Goal: Information Seeking & Learning: Learn about a topic

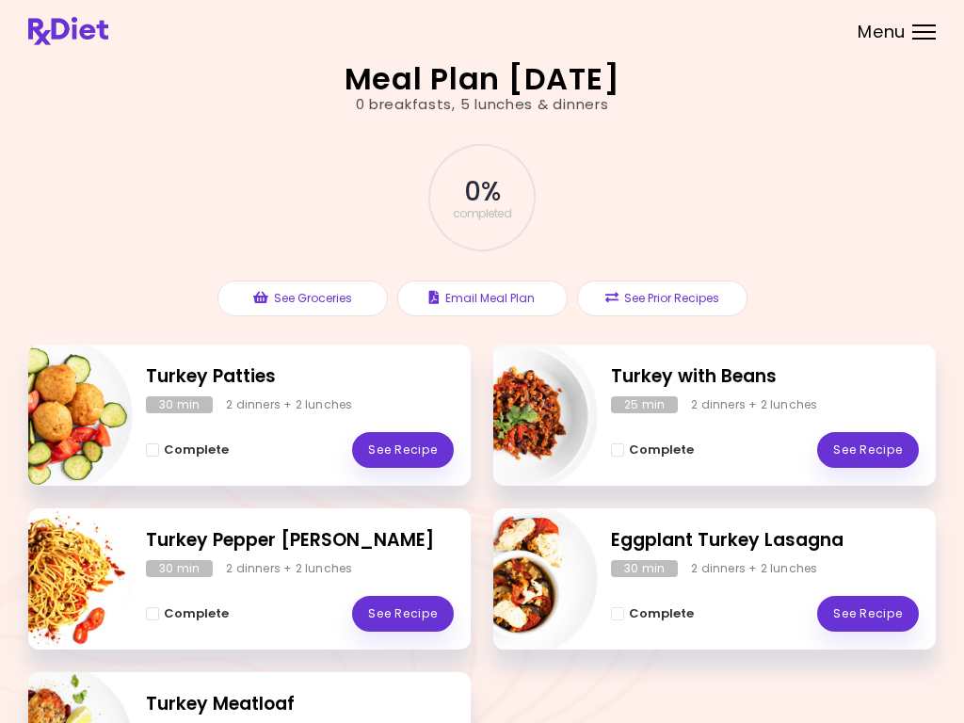
click at [411, 446] on link "See Recipe" at bounding box center [403, 450] width 102 height 36
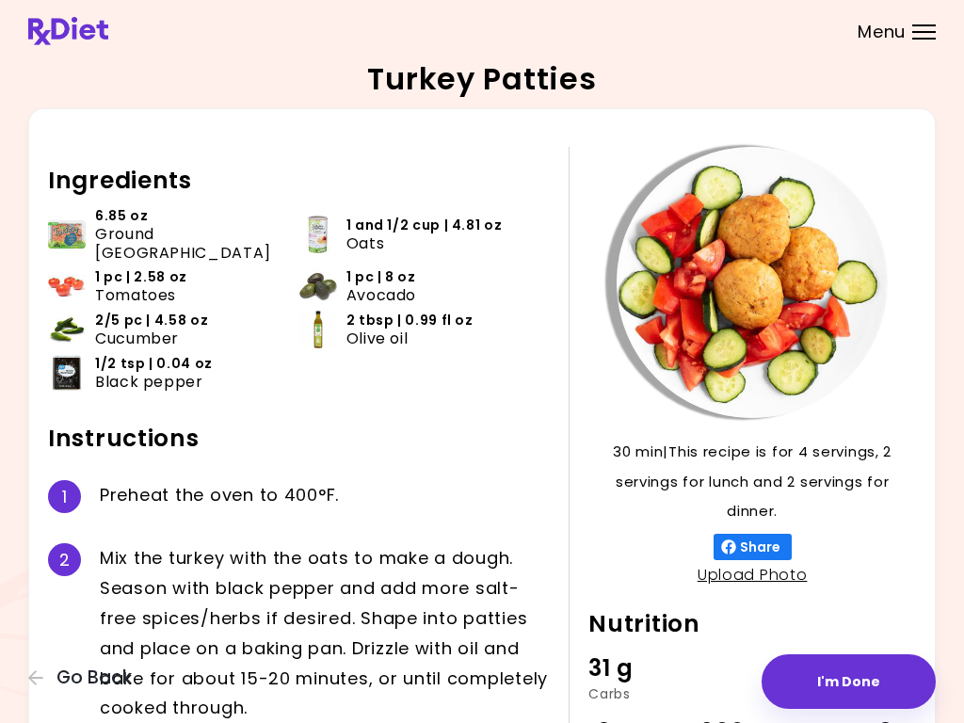
click at [929, 54] on header at bounding box center [482, 31] width 964 height 62
click at [945, 45] on header at bounding box center [482, 31] width 964 height 62
click at [908, 370] on div at bounding box center [752, 282] width 328 height 271
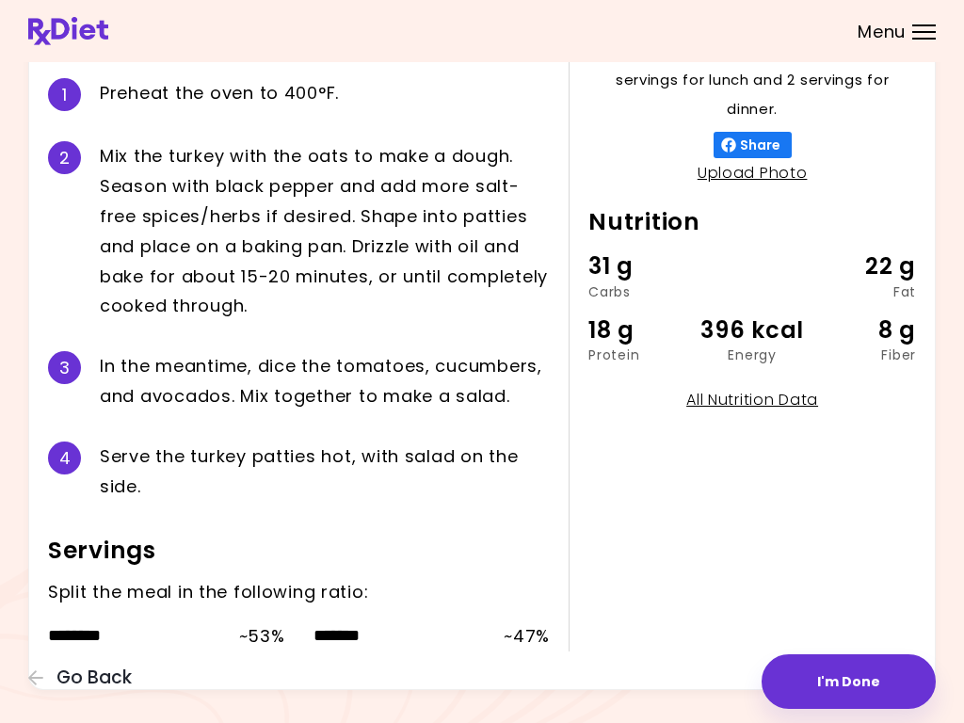
scroll to position [404, 0]
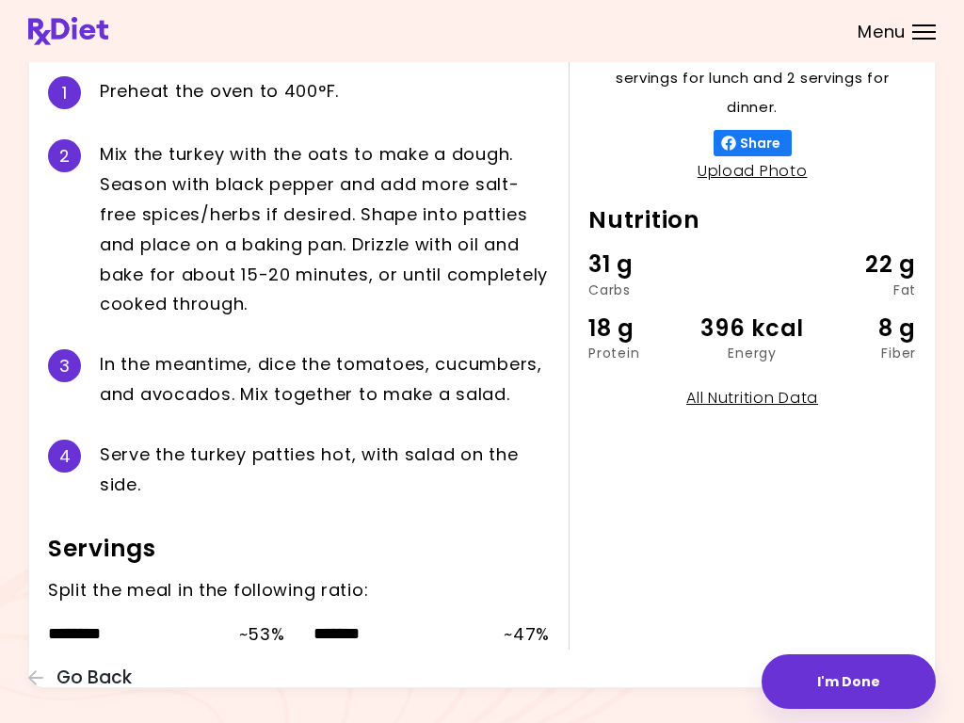
click at [82, 688] on span "Go Back" at bounding box center [93, 677] width 75 height 21
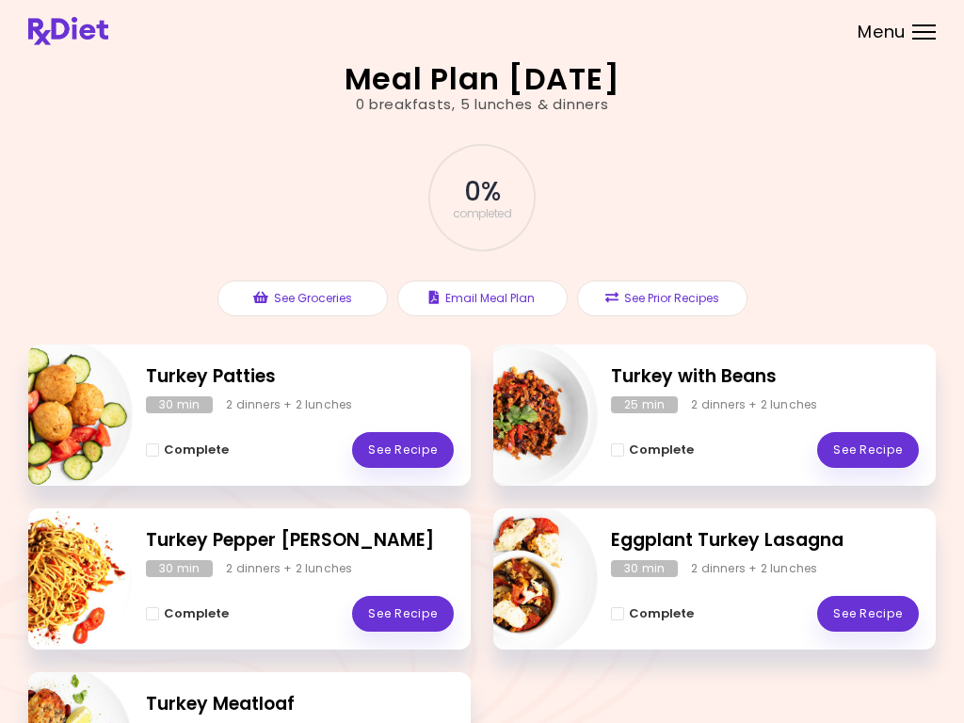
click at [289, 563] on div "2 dinners + 2 lunches" at bounding box center [289, 568] width 126 height 17
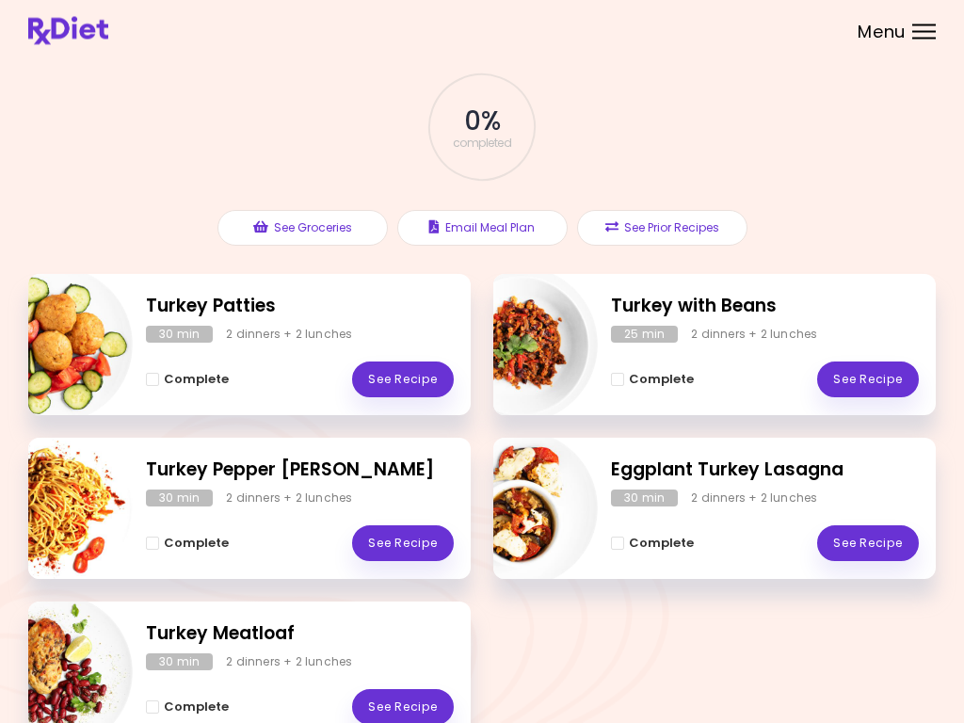
scroll to position [71, 0]
click at [418, 548] on link "See Recipe" at bounding box center [403, 543] width 102 height 36
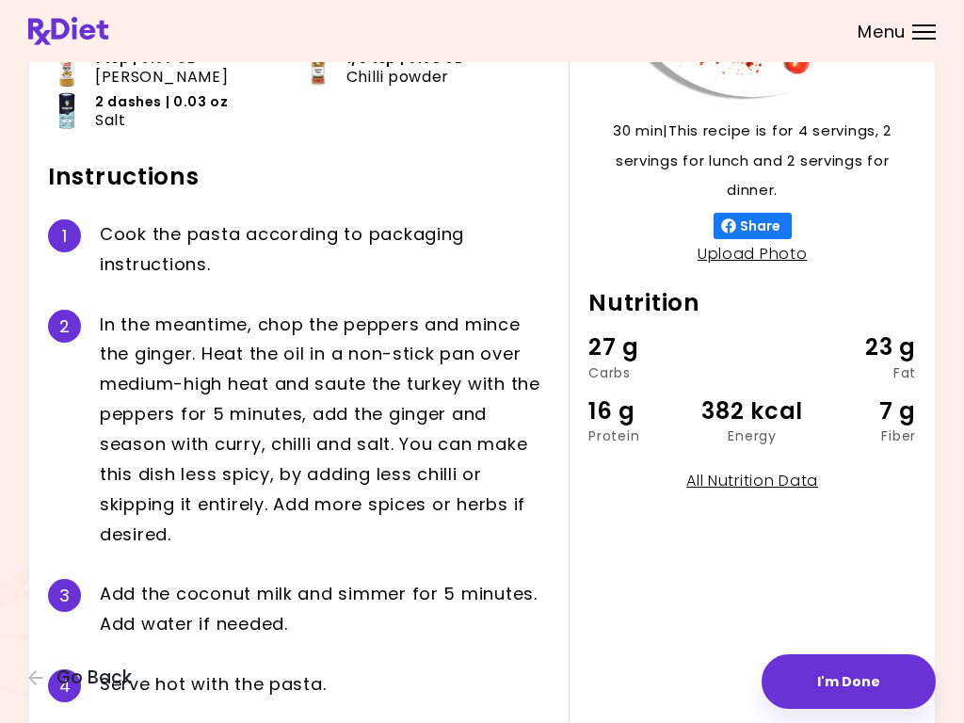
scroll to position [320, 0]
click at [49, 682] on button "Go Back" at bounding box center [84, 677] width 113 height 21
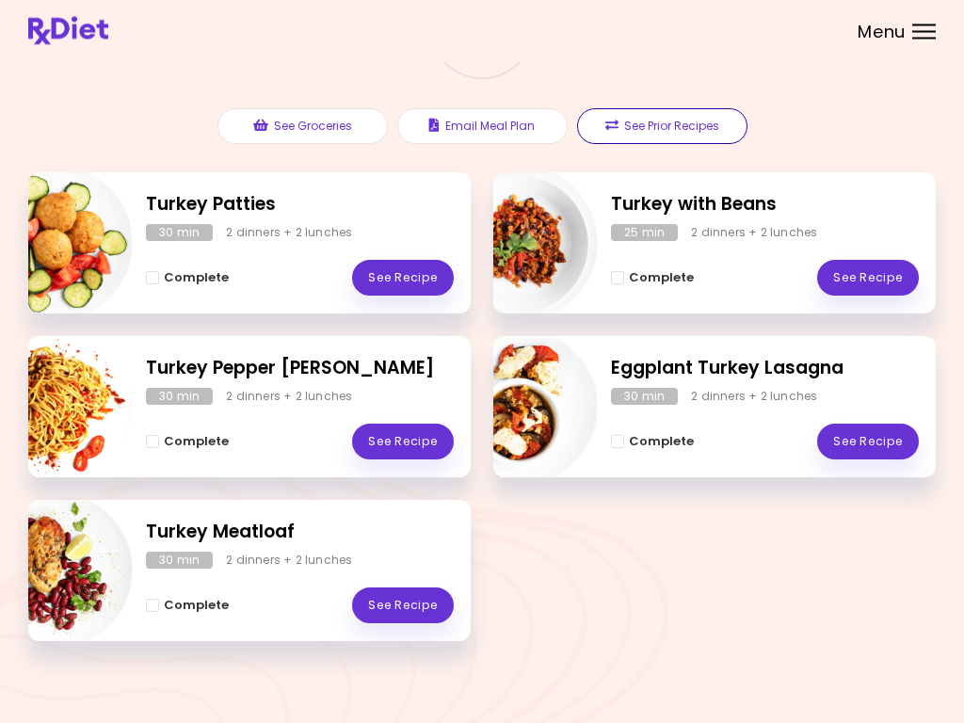
scroll to position [176, 0]
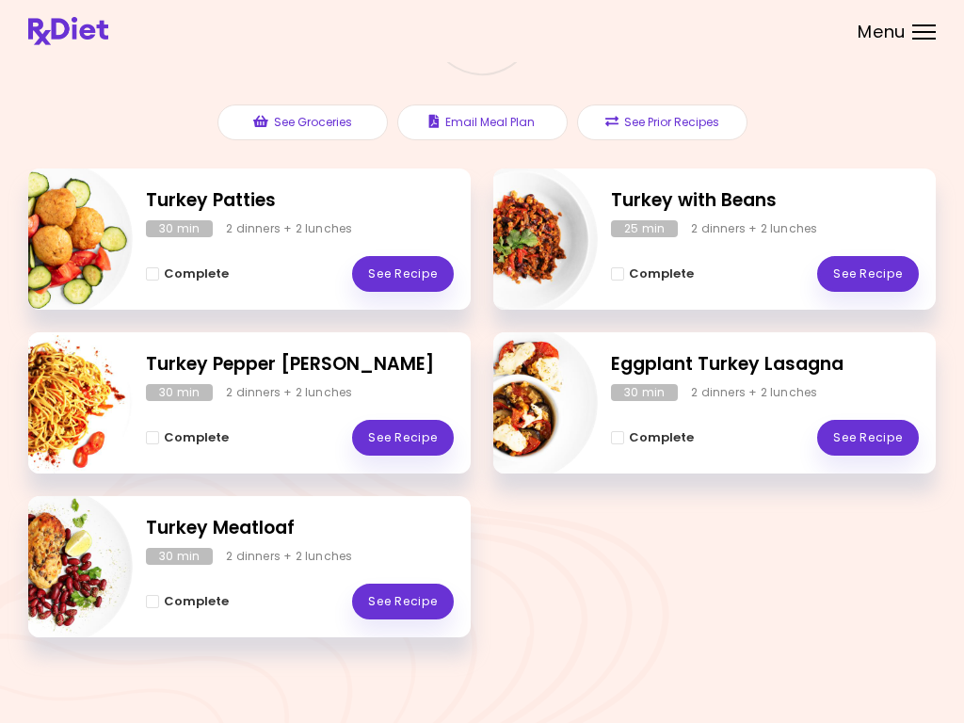
click at [268, 553] on div "2 dinners + 2 lunches" at bounding box center [289, 556] width 126 height 17
click at [408, 599] on link "See Recipe" at bounding box center [403, 602] width 102 height 36
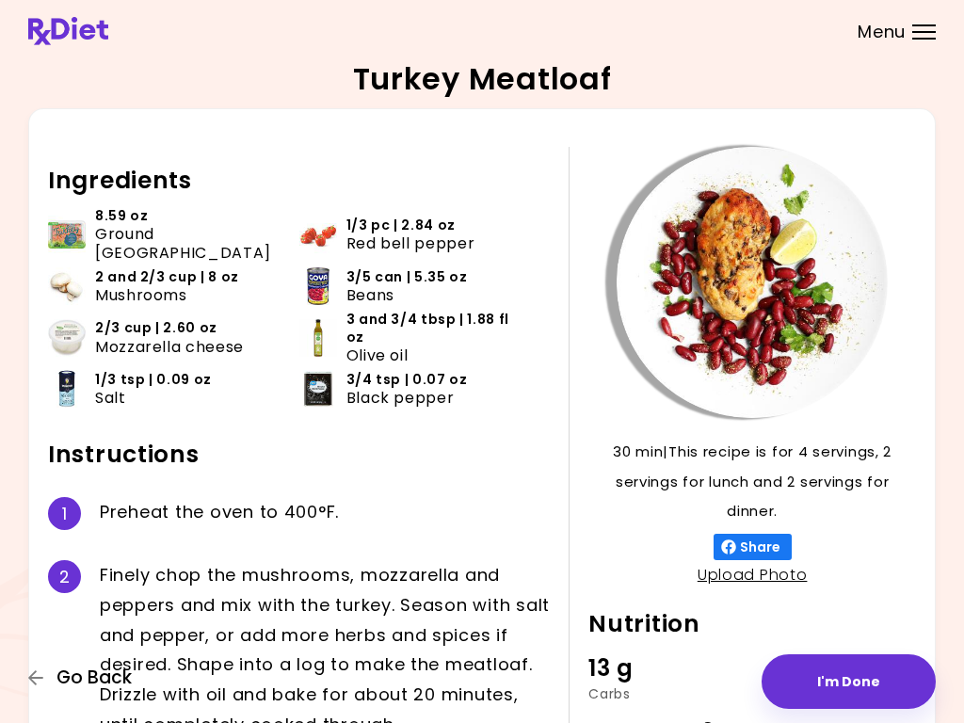
click at [40, 679] on icon "button" at bounding box center [35, 677] width 15 height 15
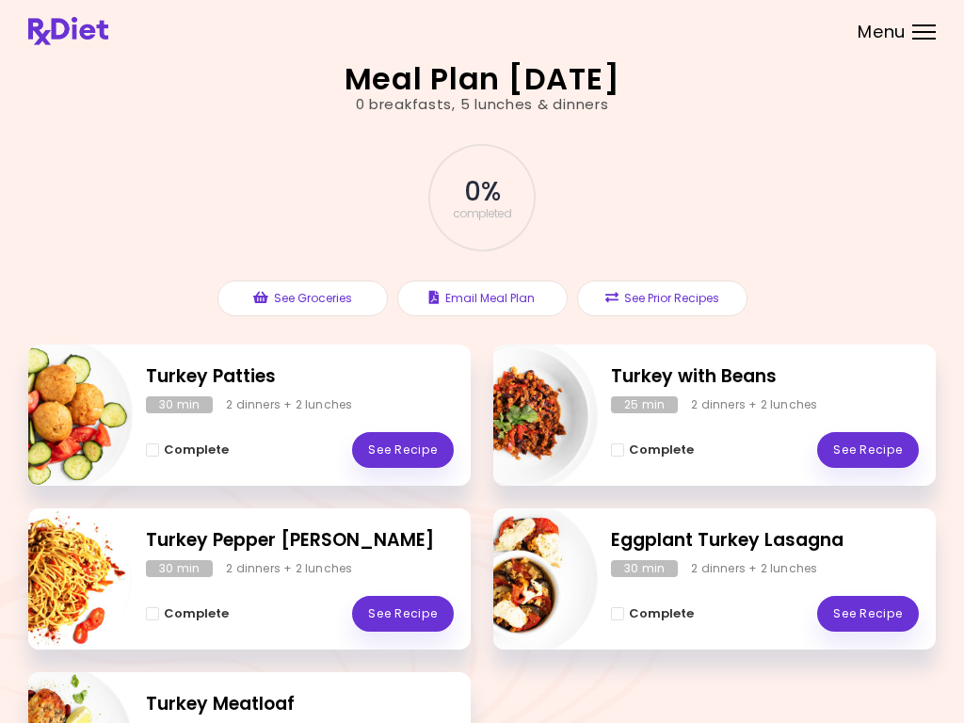
click at [925, 39] on div at bounding box center [924, 39] width 24 height 2
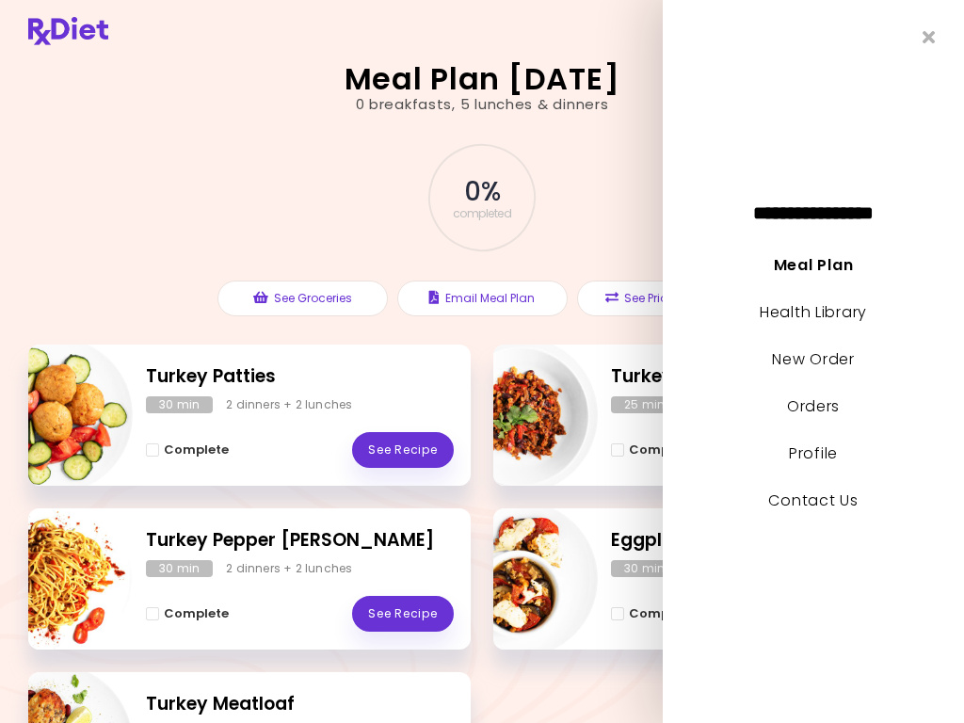
click at [827, 368] on link "New Order" at bounding box center [813, 359] width 82 height 22
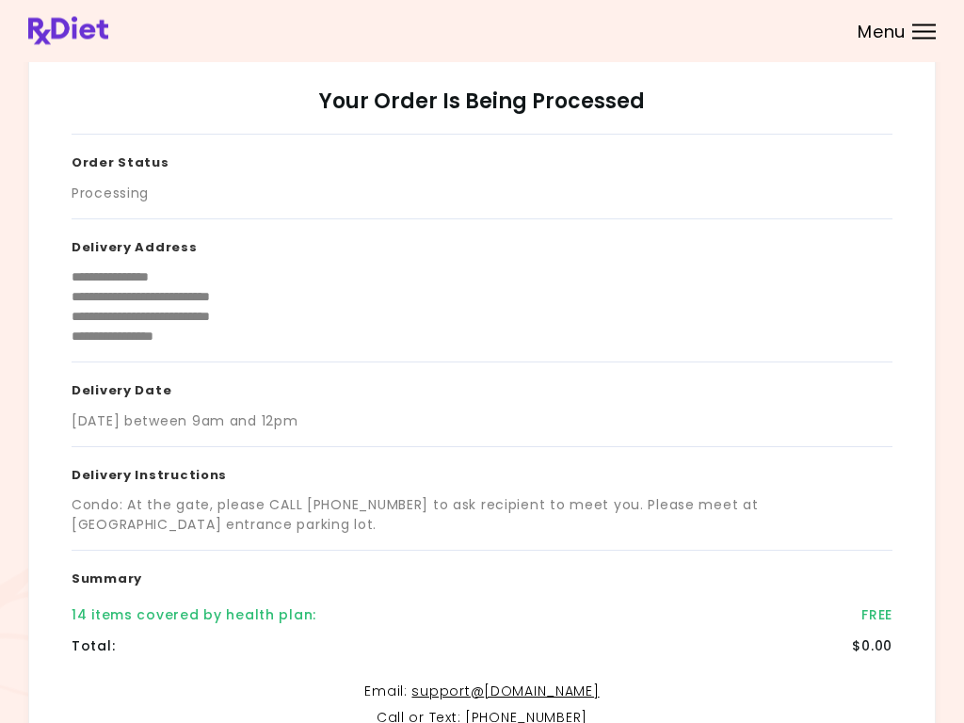
scroll to position [30, 0]
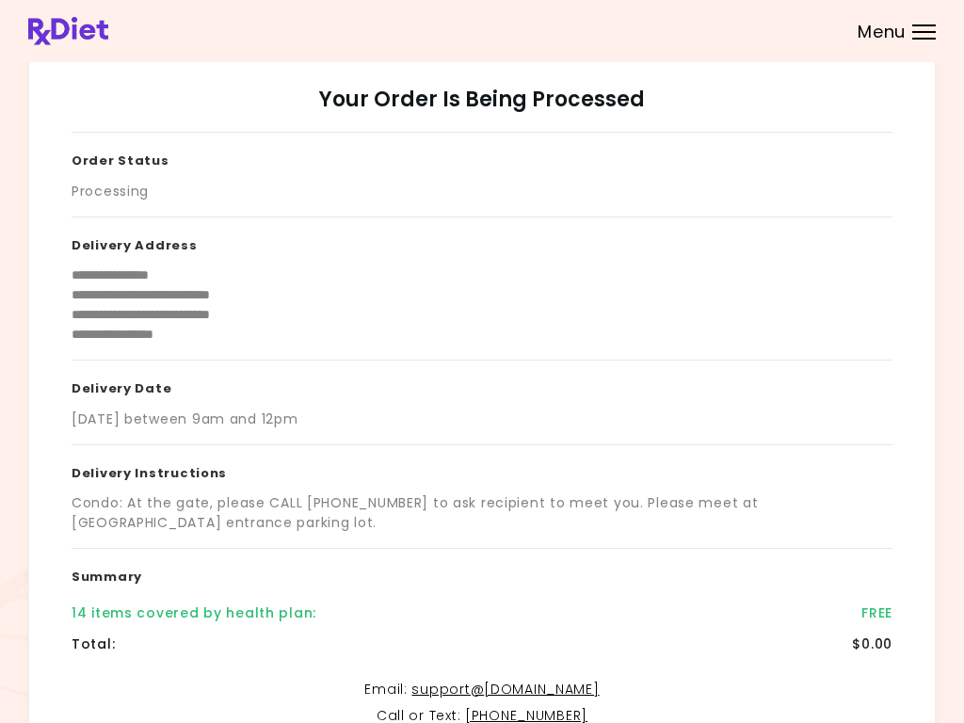
click at [210, 617] on div "14 items covered by health plan :" at bounding box center [194, 613] width 245 height 20
click at [203, 617] on div "14 items covered by health plan :" at bounding box center [194, 613] width 245 height 20
click at [928, 37] on div "Menu" at bounding box center [924, 31] width 24 height 15
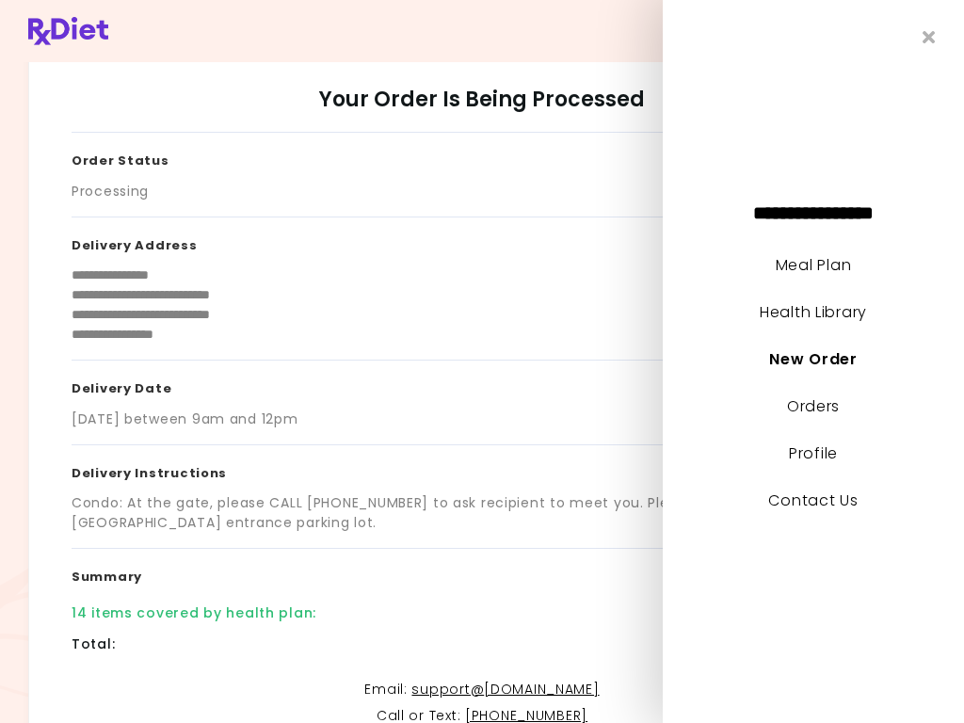
click at [845, 264] on link "Meal Plan" at bounding box center [813, 265] width 75 height 22
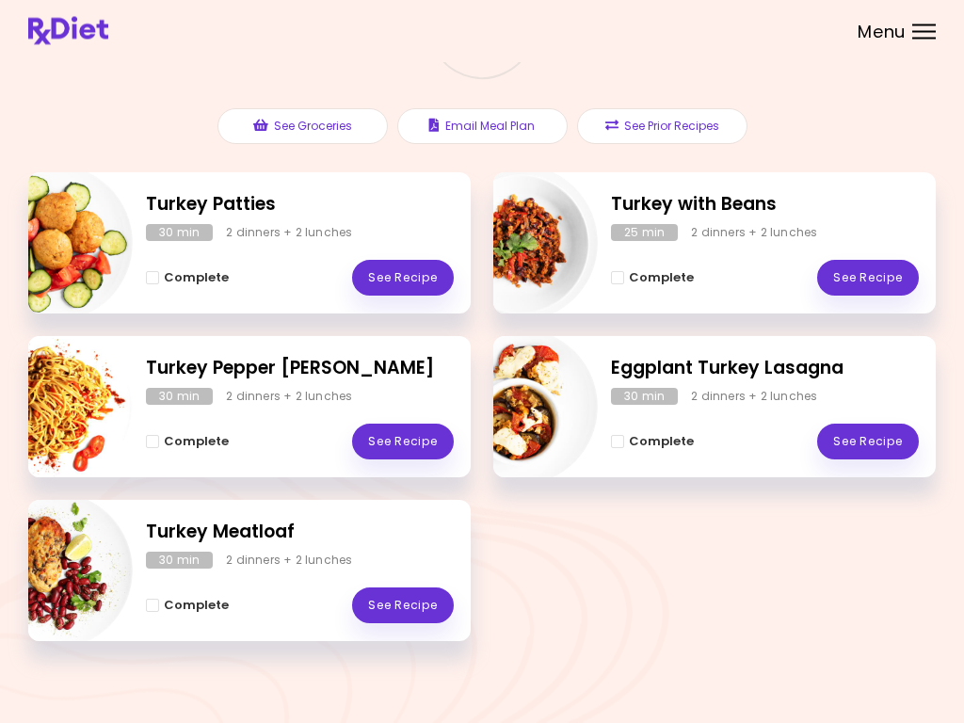
scroll to position [176, 0]
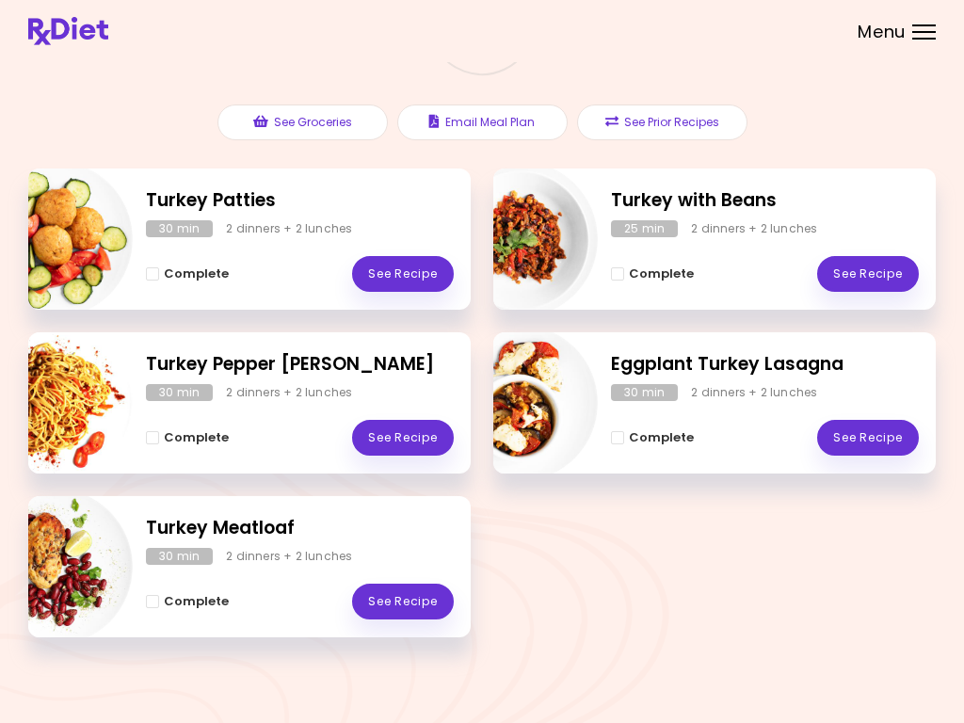
click at [870, 279] on link "See Recipe" at bounding box center [868, 274] width 102 height 36
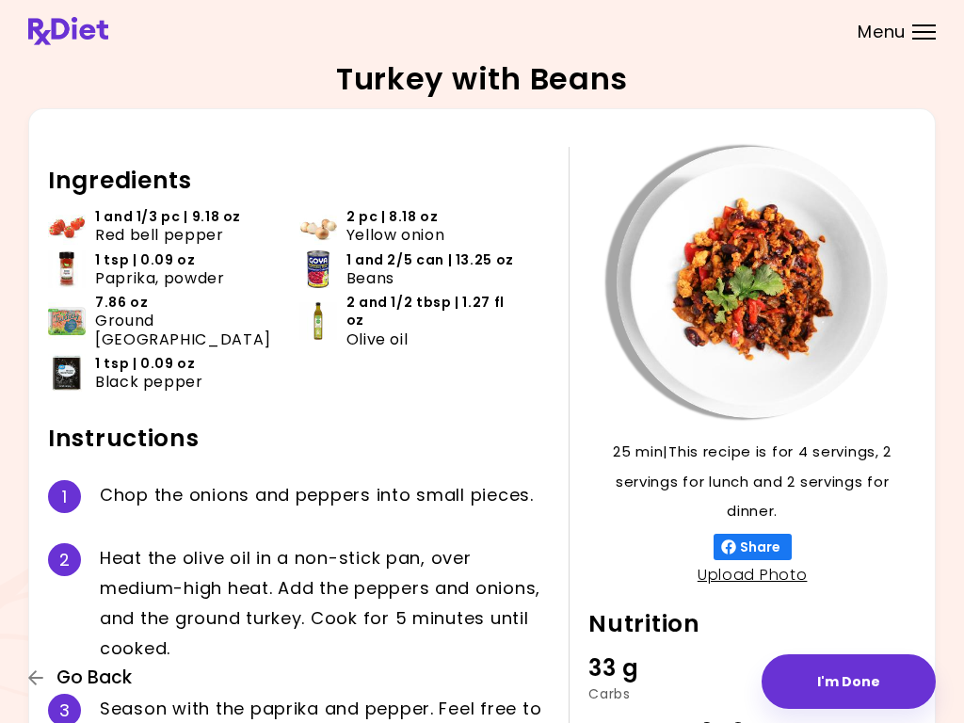
click at [50, 677] on button "Go Back" at bounding box center [84, 677] width 113 height 21
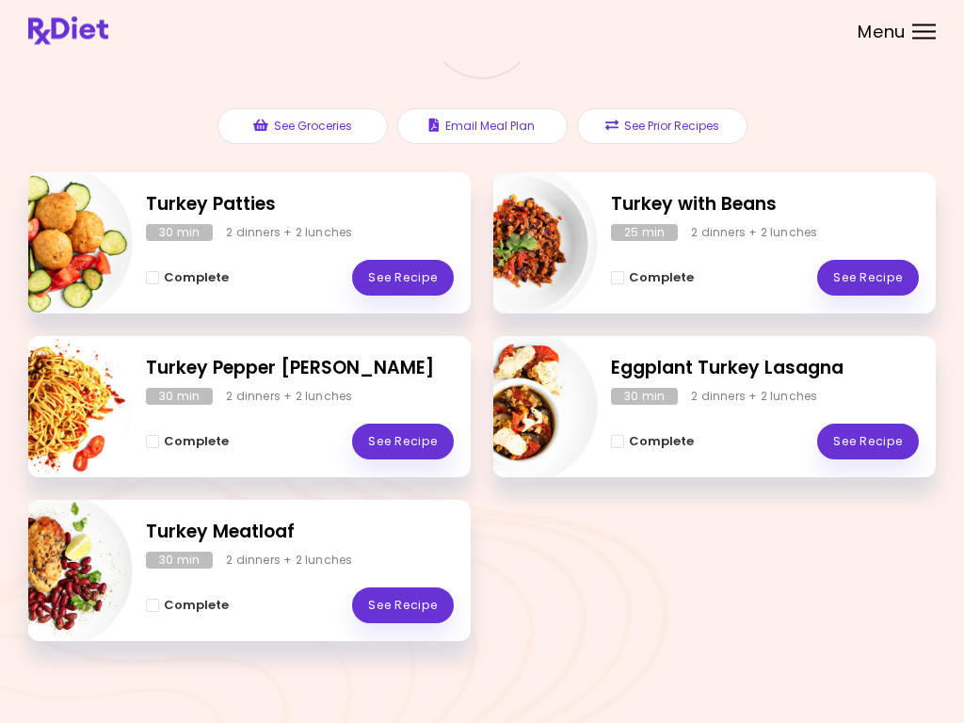
scroll to position [176, 0]
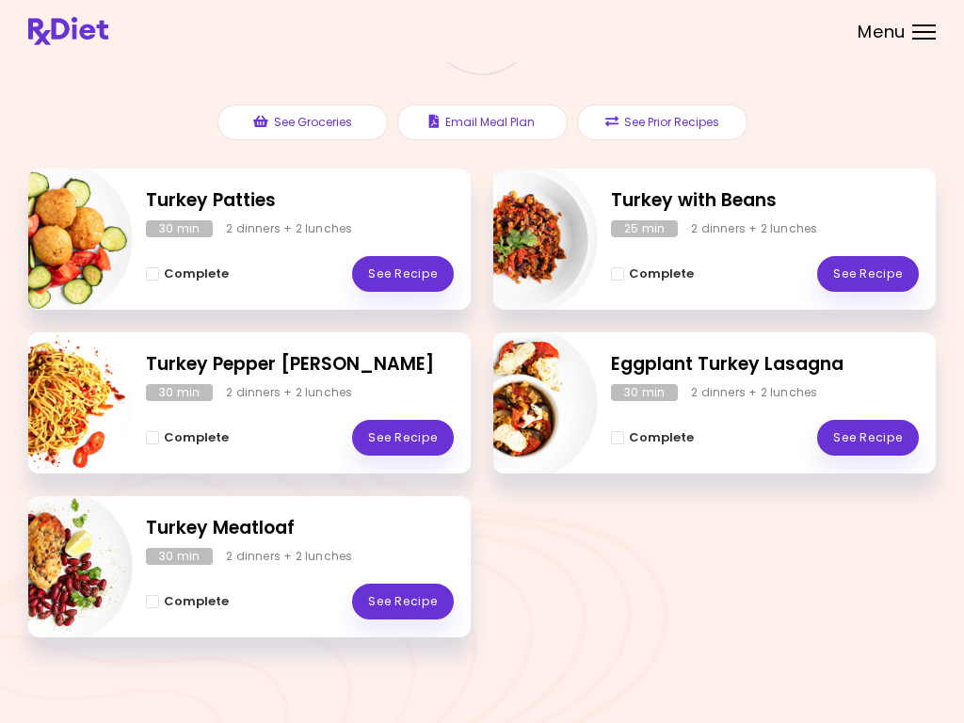
click at [761, 246] on div "Complete See Recipe" at bounding box center [765, 264] width 308 height 55
click at [879, 287] on link "See Recipe" at bounding box center [868, 274] width 102 height 36
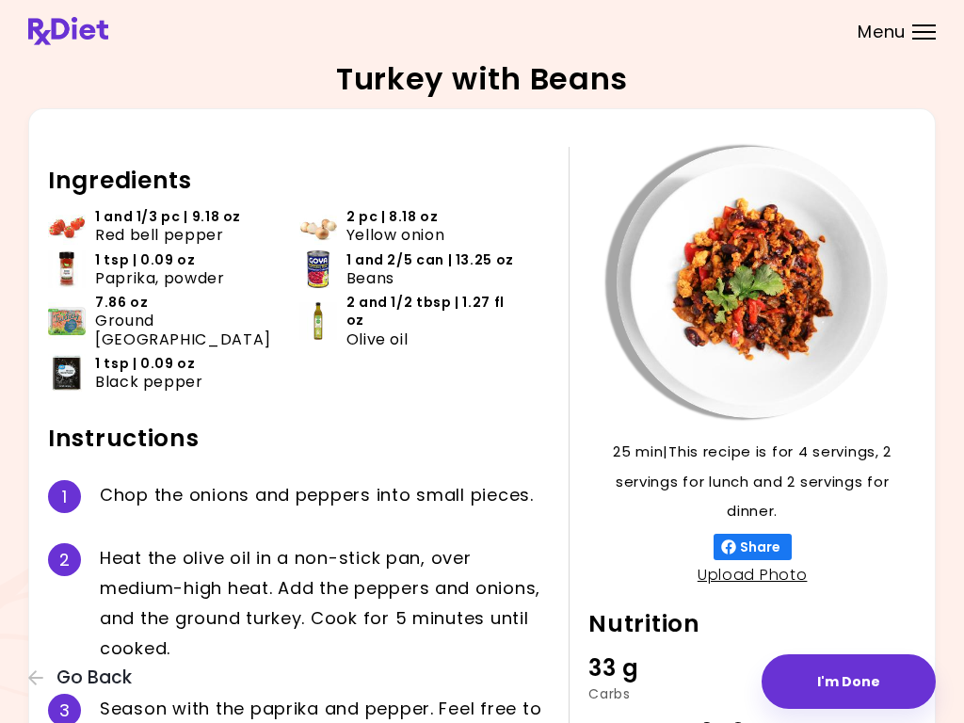
click at [43, 678] on icon "button" at bounding box center [36, 677] width 17 height 17
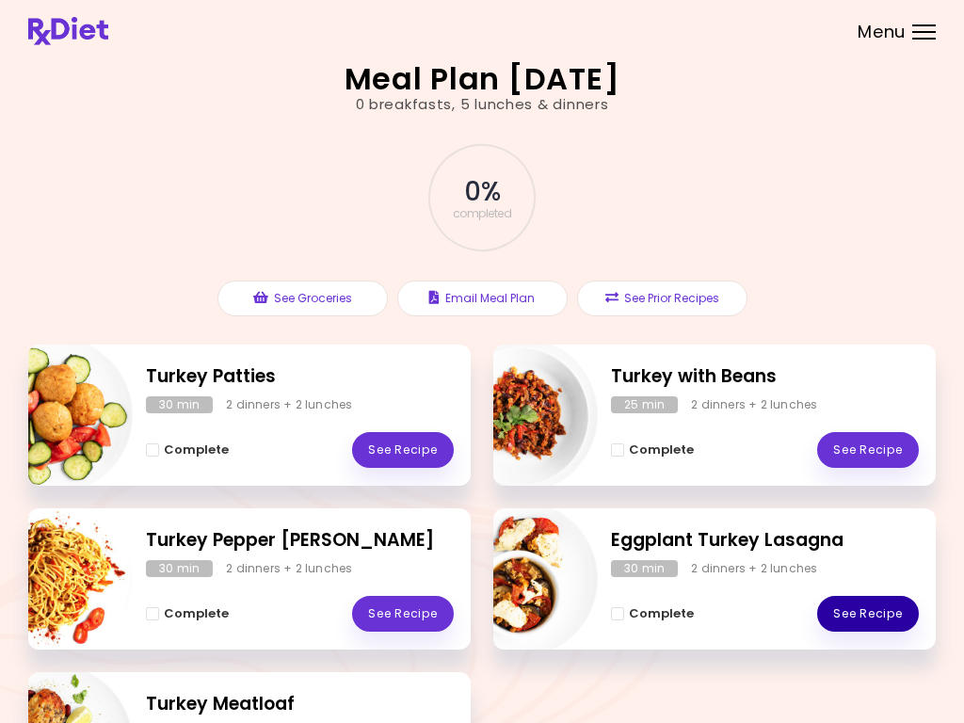
click at [871, 610] on link "See Recipe" at bounding box center [868, 614] width 102 height 36
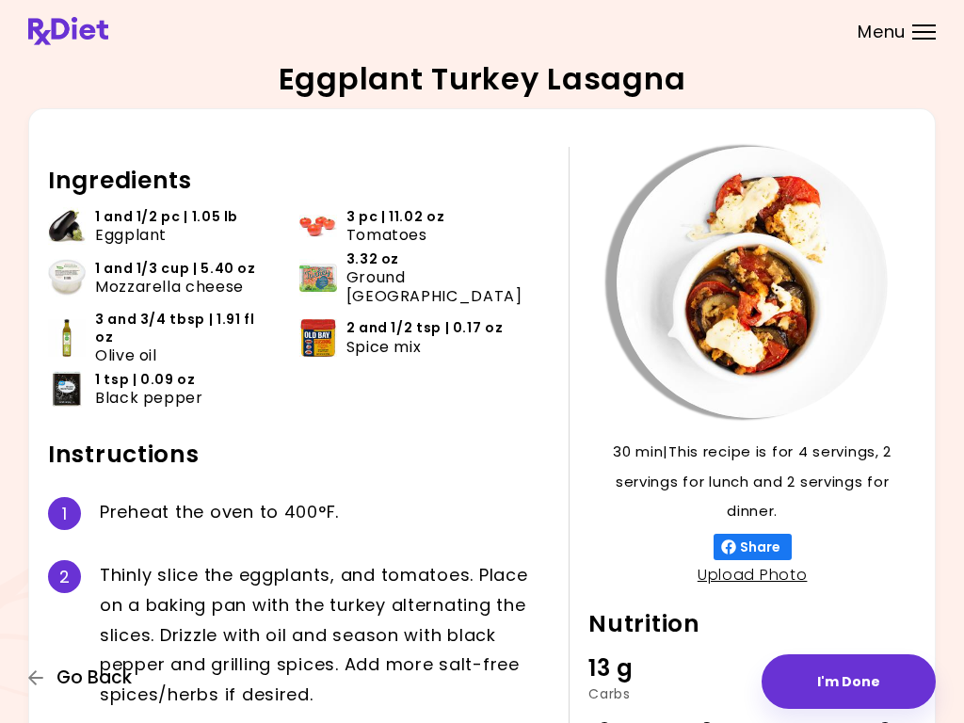
click at [32, 682] on icon "button" at bounding box center [35, 677] width 15 height 15
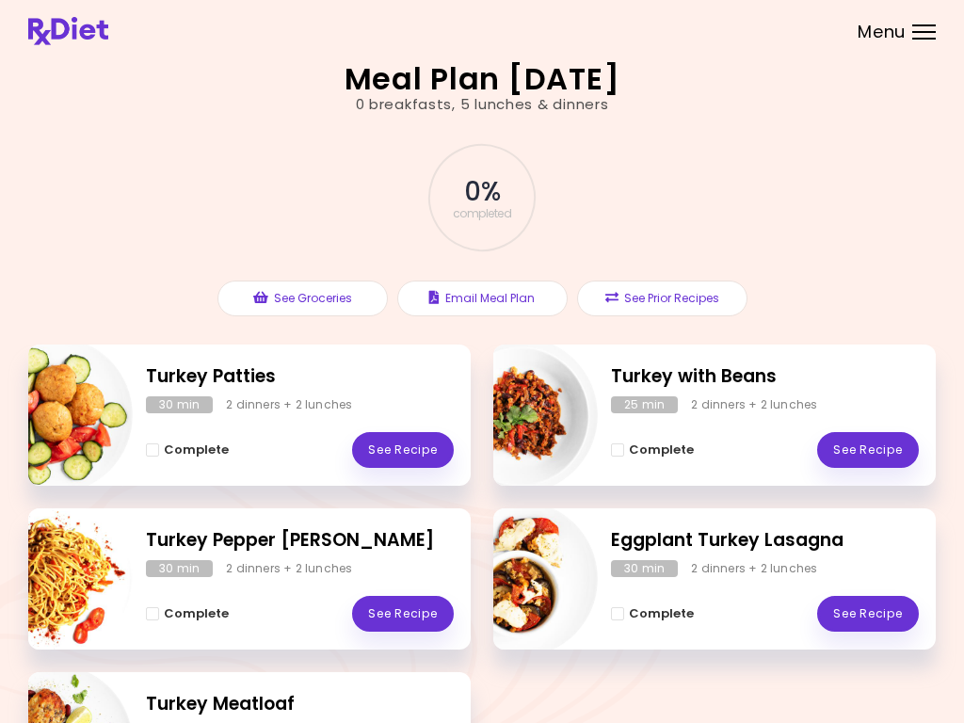
click at [314, 302] on button "See Groceries" at bounding box center [302, 299] width 170 height 36
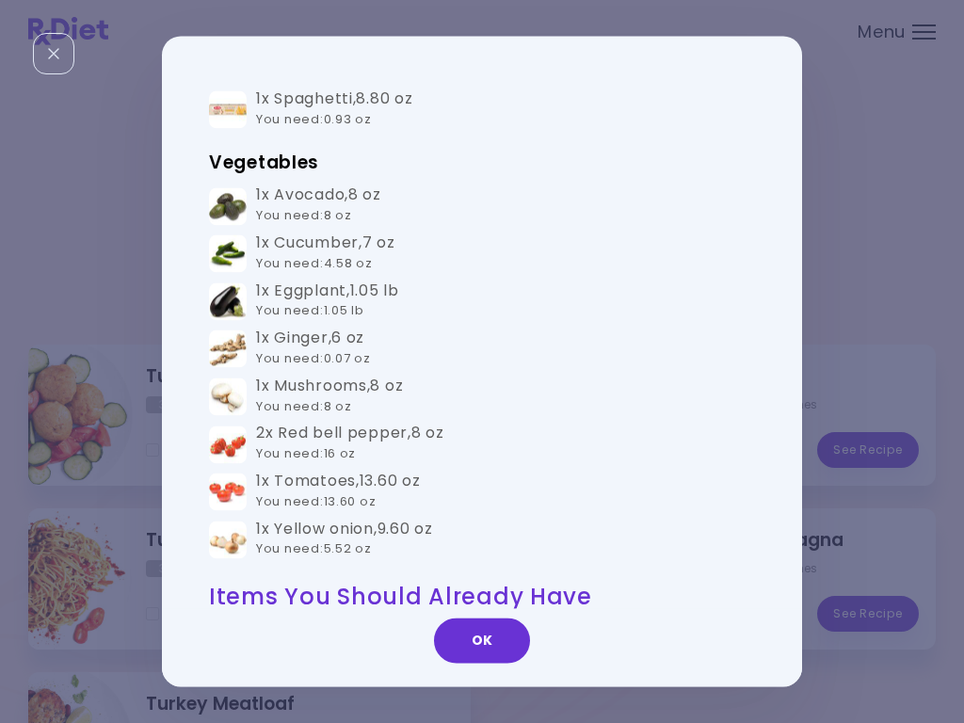
scroll to position [660, 0]
click at [666, 327] on td "1x Ginger , 6 oz You need : 0.07 oz" at bounding box center [482, 351] width 546 height 48
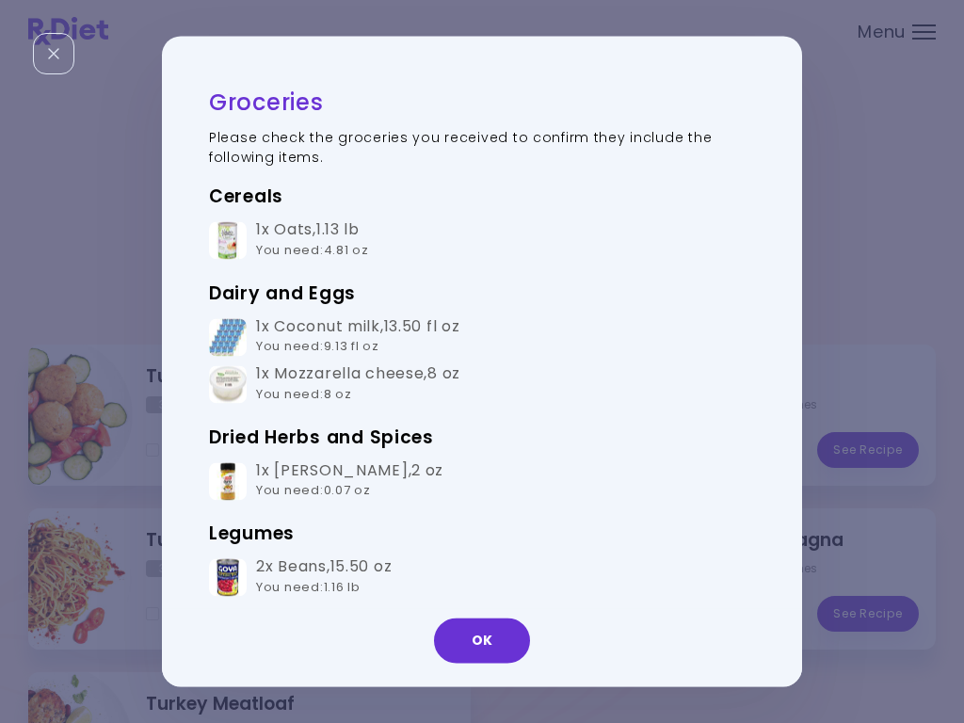
scroll to position [0, 0]
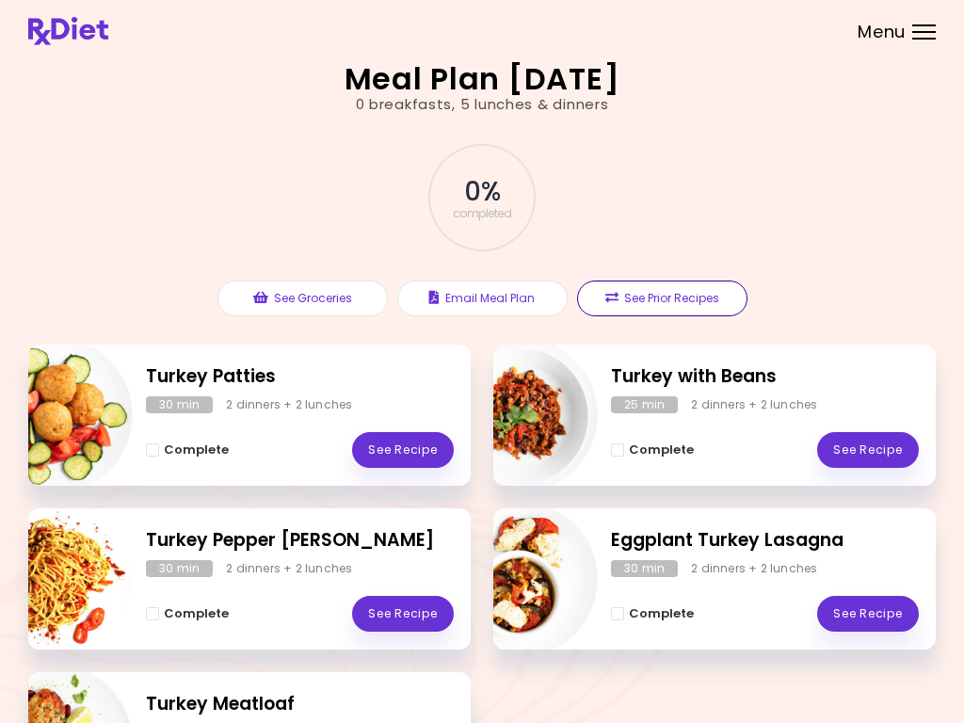
click at [689, 301] on button "See Prior Recipes" at bounding box center [662, 299] width 170 height 36
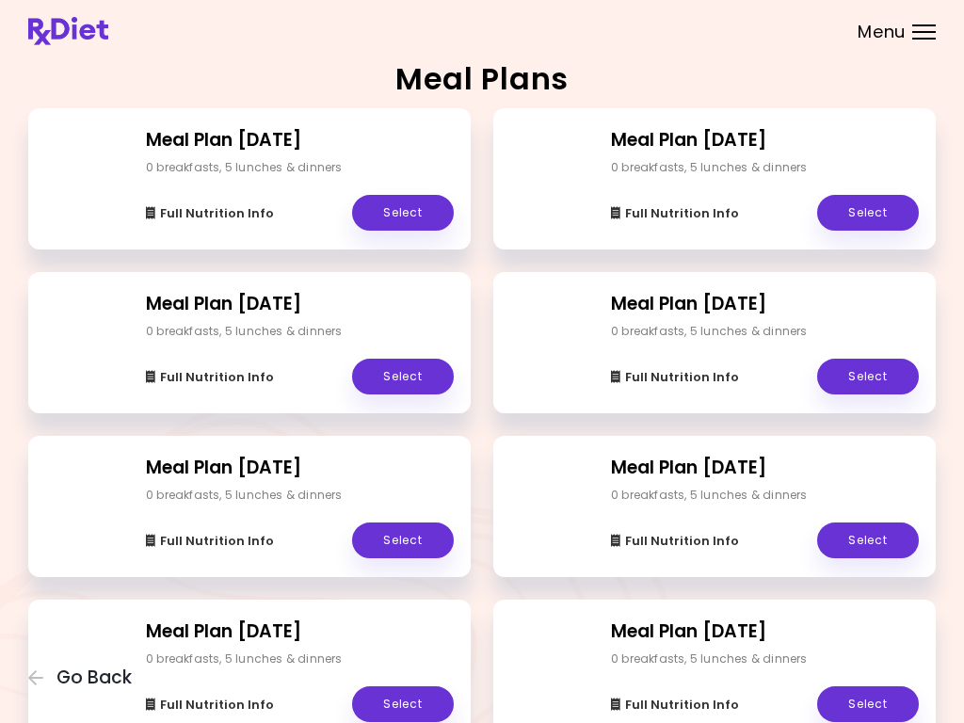
click at [46, 675] on button "Go Back" at bounding box center [84, 677] width 113 height 21
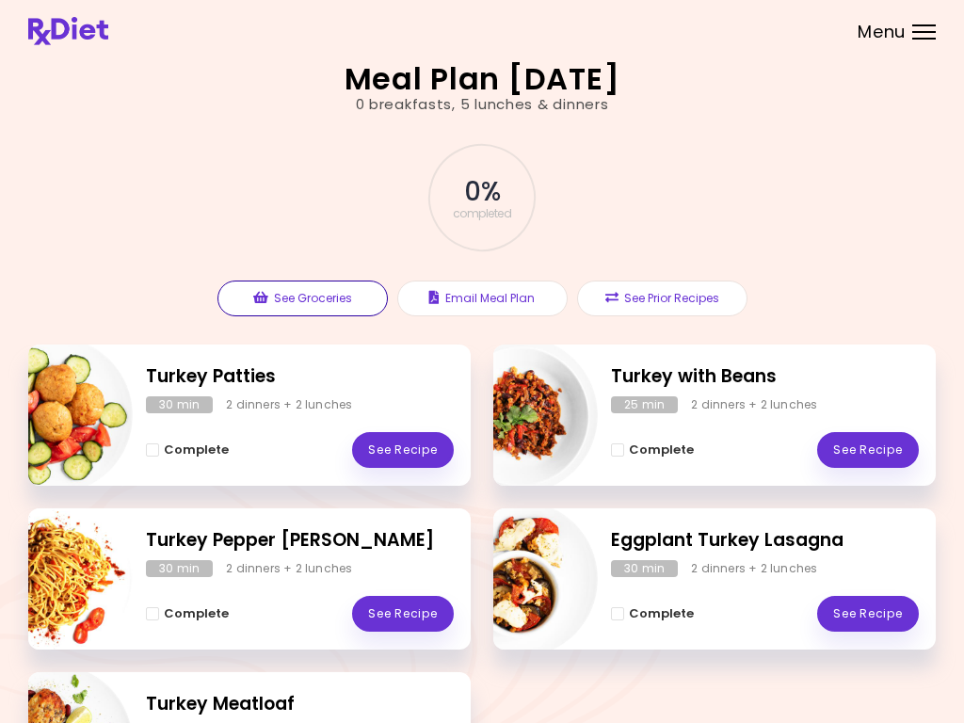
click at [311, 297] on button "See Groceries" at bounding box center [302, 299] width 170 height 36
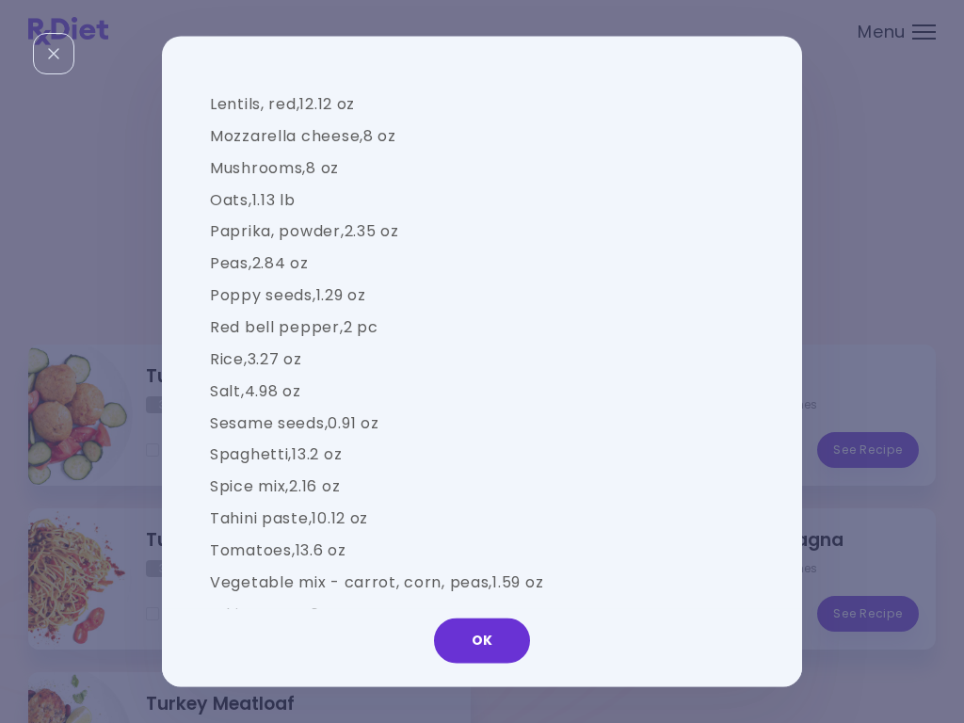
scroll to position [1862, 0]
